Goal: Find specific page/section: Find specific page/section

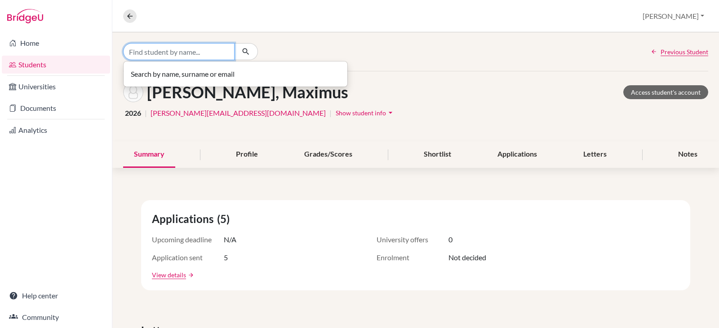
click at [133, 51] on input "Find student by name..." at bounding box center [178, 51] width 111 height 17
type input "[PERSON_NAME]"
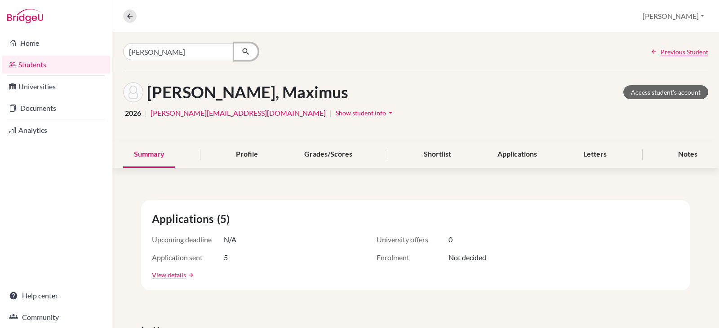
click at [248, 53] on icon "button" at bounding box center [245, 51] width 9 height 9
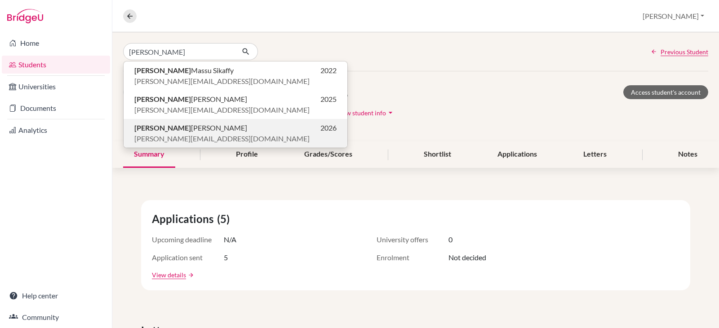
click at [167, 129] on span "[PERSON_NAME]" at bounding box center [190, 128] width 113 height 11
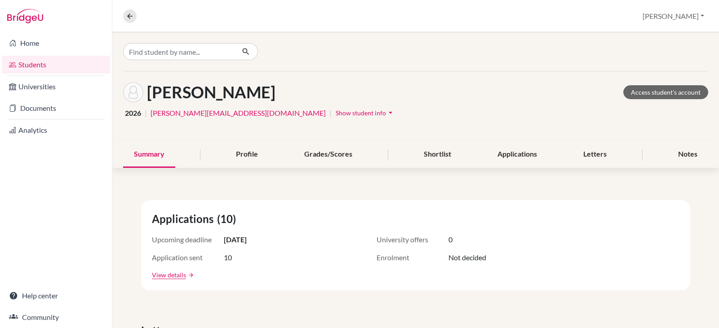
click at [336, 114] on span "Show student info" at bounding box center [361, 113] width 50 height 8
